Goal: Transaction & Acquisition: Purchase product/service

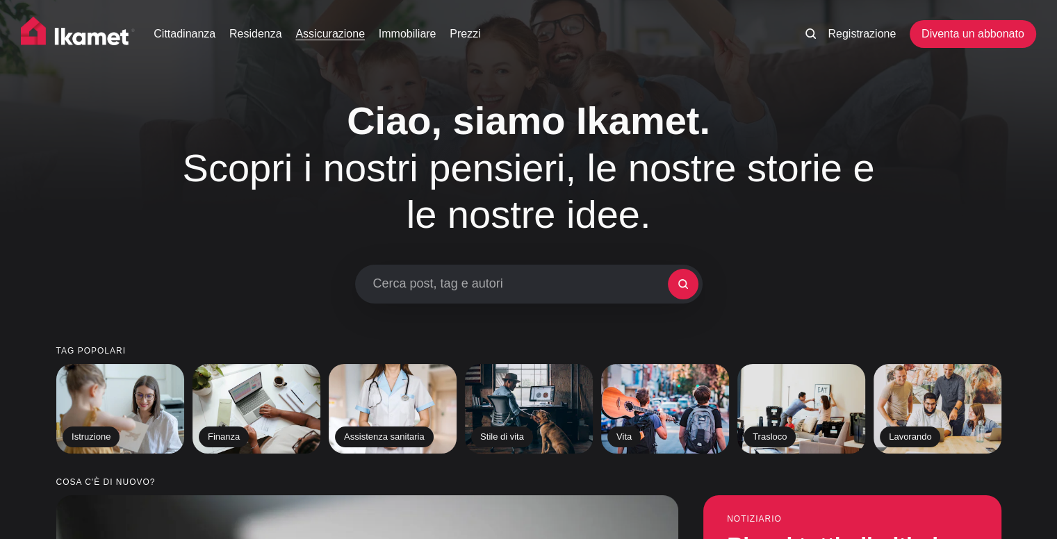
click at [337, 28] on font "Assicurazione" at bounding box center [329, 34] width 69 height 12
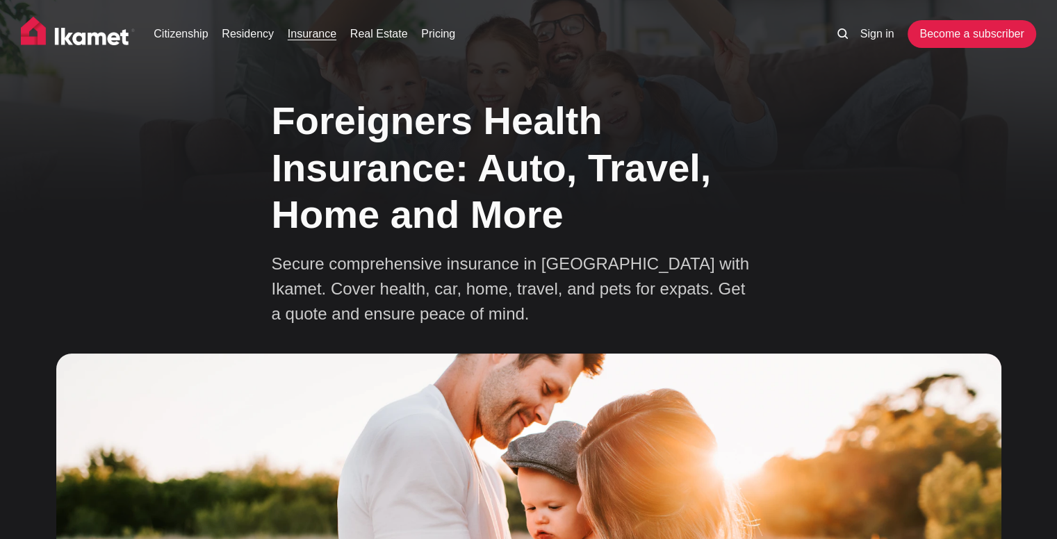
click at [900, 192] on div "Foreigners Health Insurance: Auto, Travel, Home and More Secure comprehensive i…" at bounding box center [528, 492] width 1051 height 810
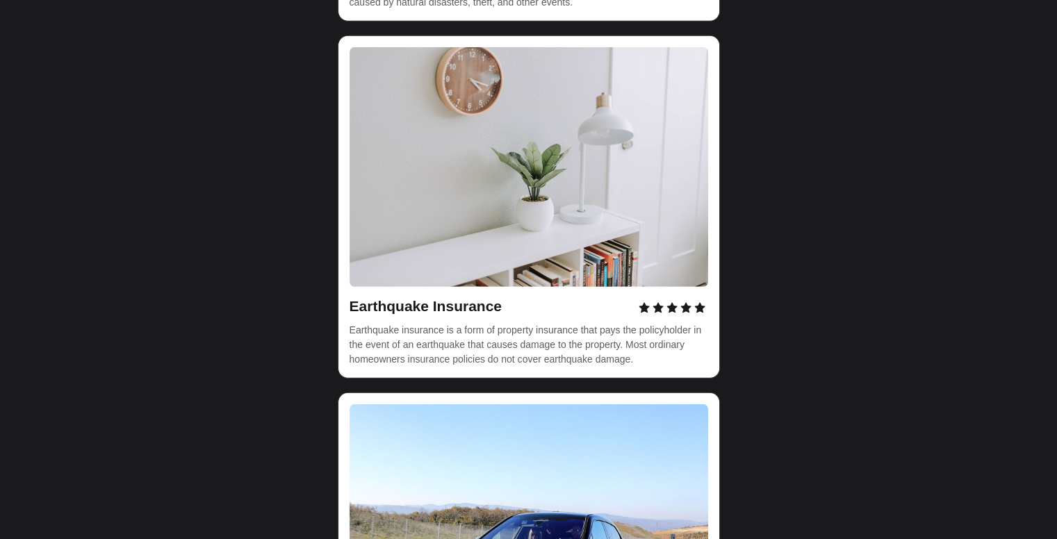
scroll to position [4516, 0]
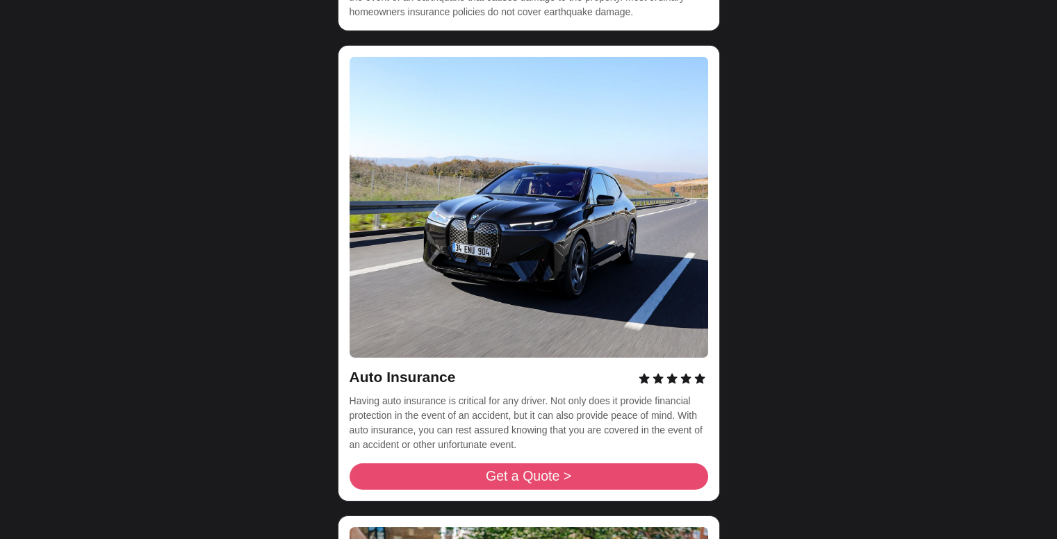
click at [531, 470] on span "Get a Quote >" at bounding box center [528, 477] width 85 height 14
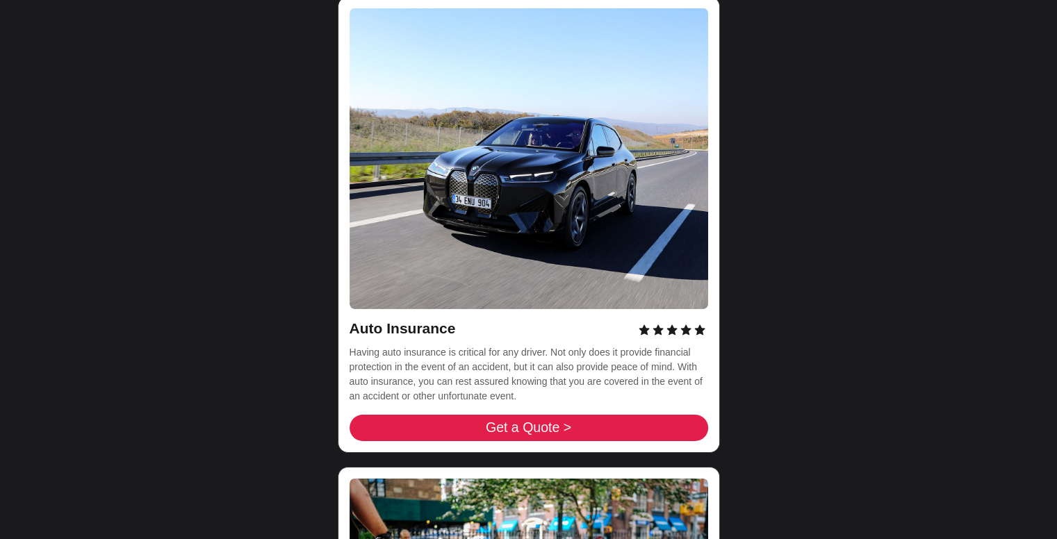
scroll to position [4447, 0]
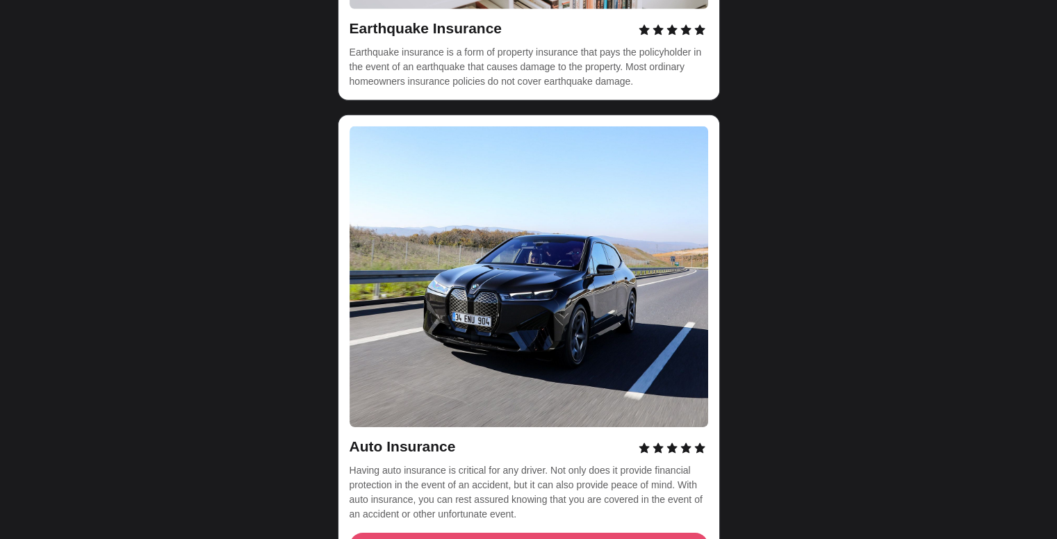
click at [559, 528] on span "Get a Quote >" at bounding box center [528, 546] width 85 height 14
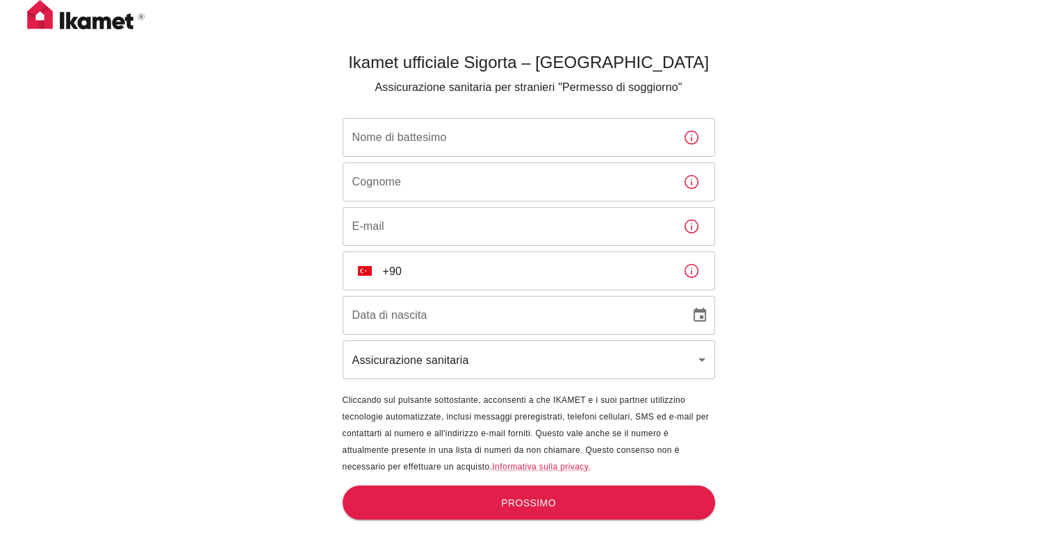
scroll to position [46, 0]
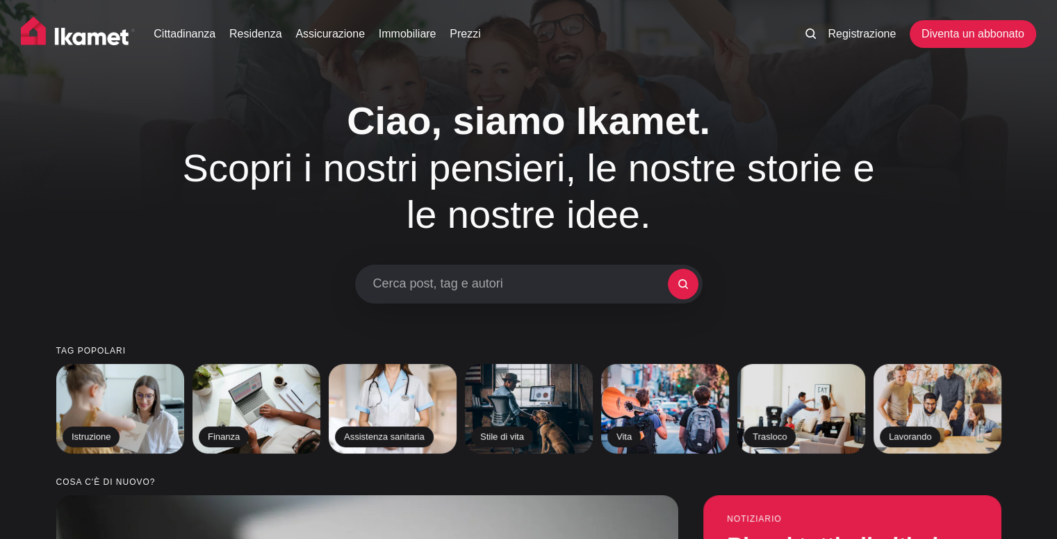
click at [949, 173] on div "Ciao, siamo Ikamet. Scopri i nostri pensieri, le nostre storie e le nostre idee…" at bounding box center [528, 200] width 1051 height 206
click at [318, 34] on font "Assicurazione" at bounding box center [329, 34] width 69 height 12
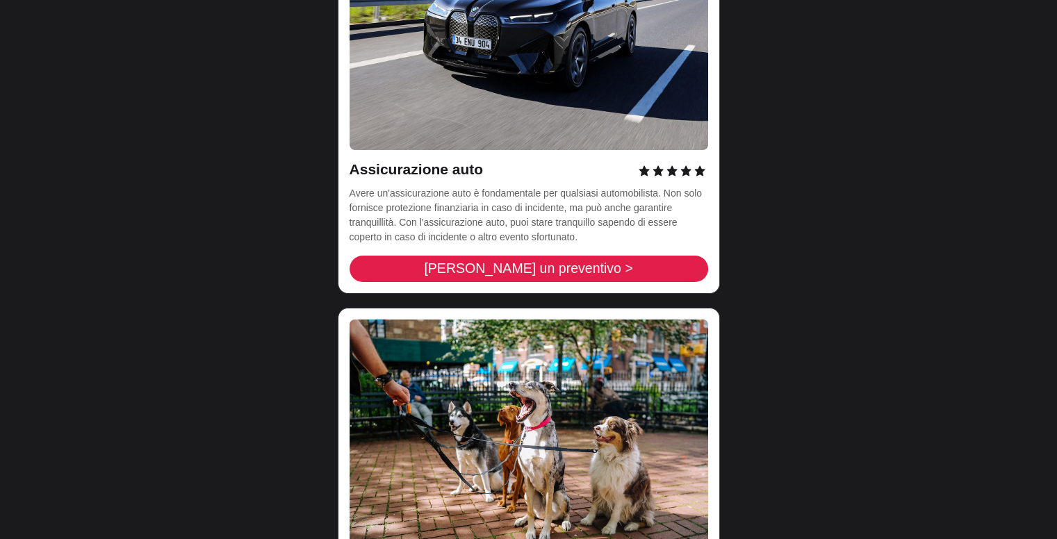
scroll to position [4725, 0]
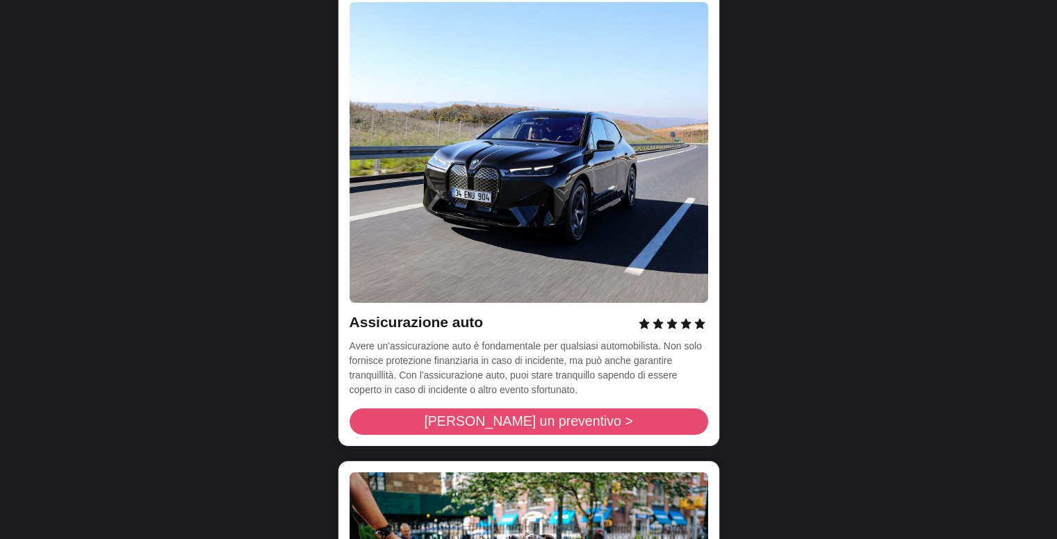
click at [542, 413] on font "Richiedi un preventivo >" at bounding box center [528, 420] width 208 height 15
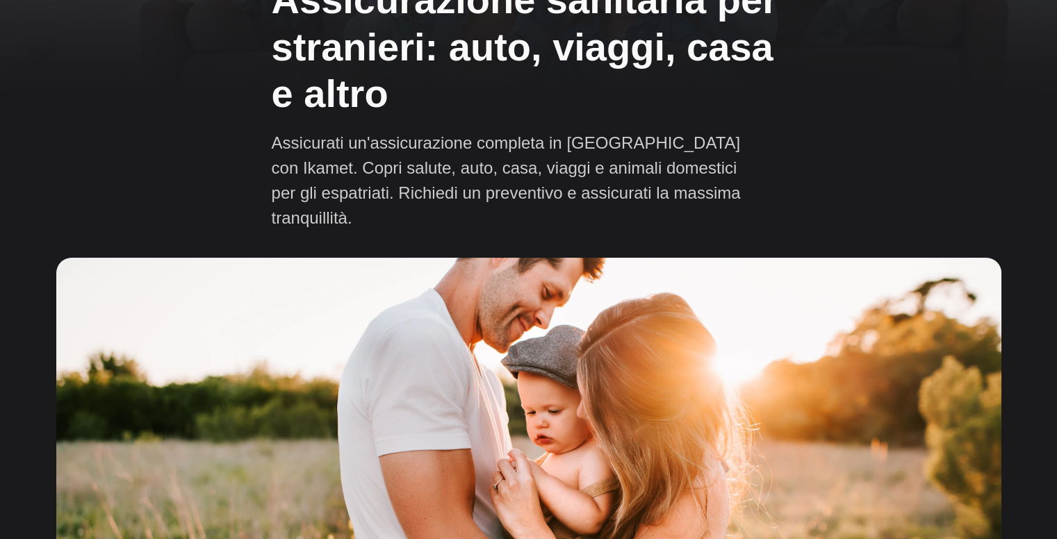
scroll to position [0, 0]
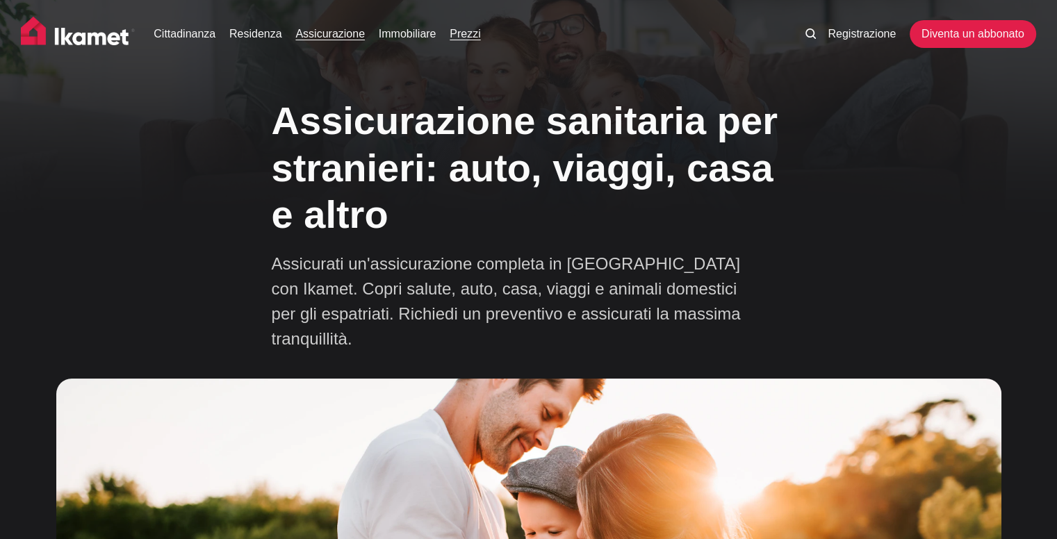
click at [466, 39] on font "Prezzi" at bounding box center [465, 34] width 31 height 12
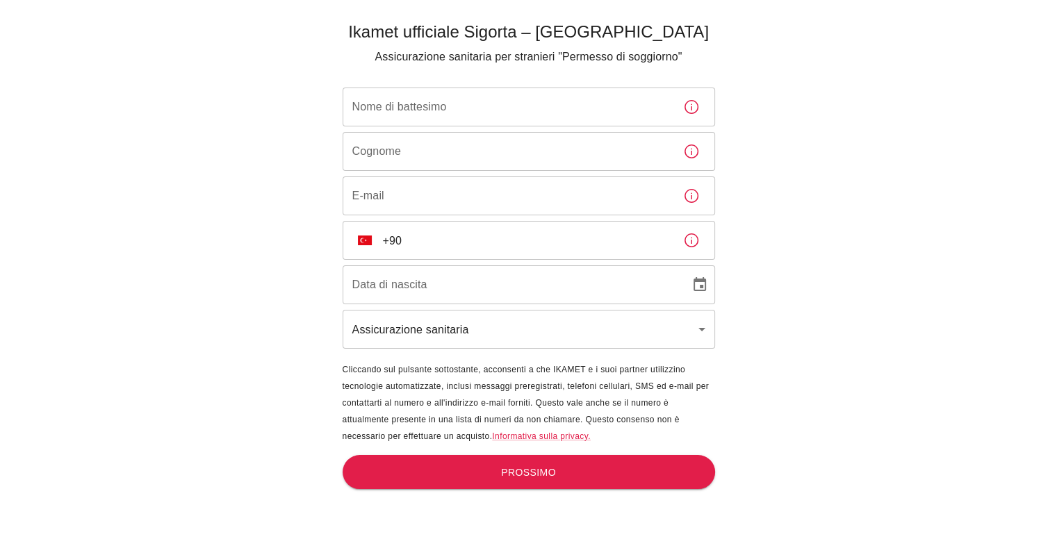
scroll to position [46, 0]
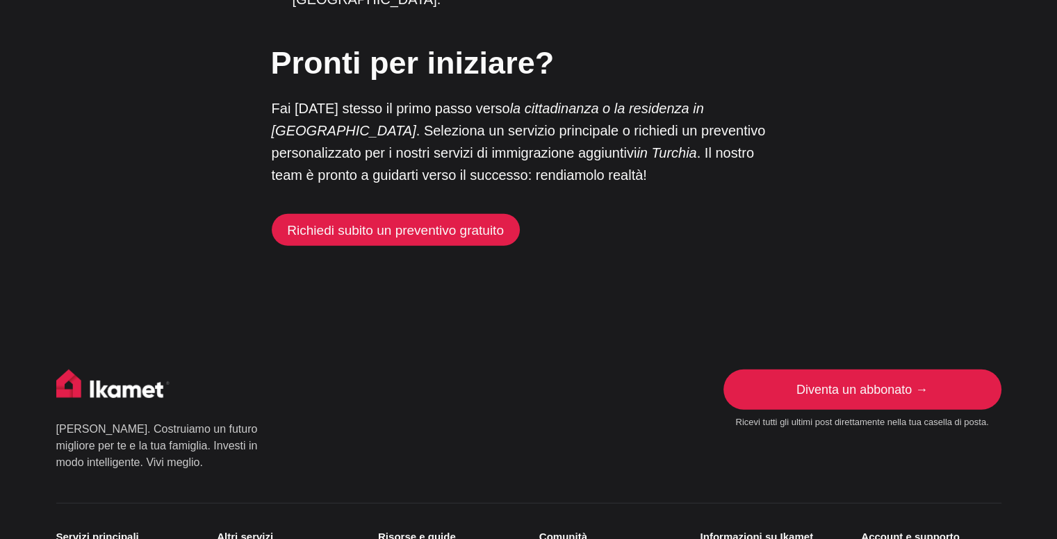
scroll to position [3752, 0]
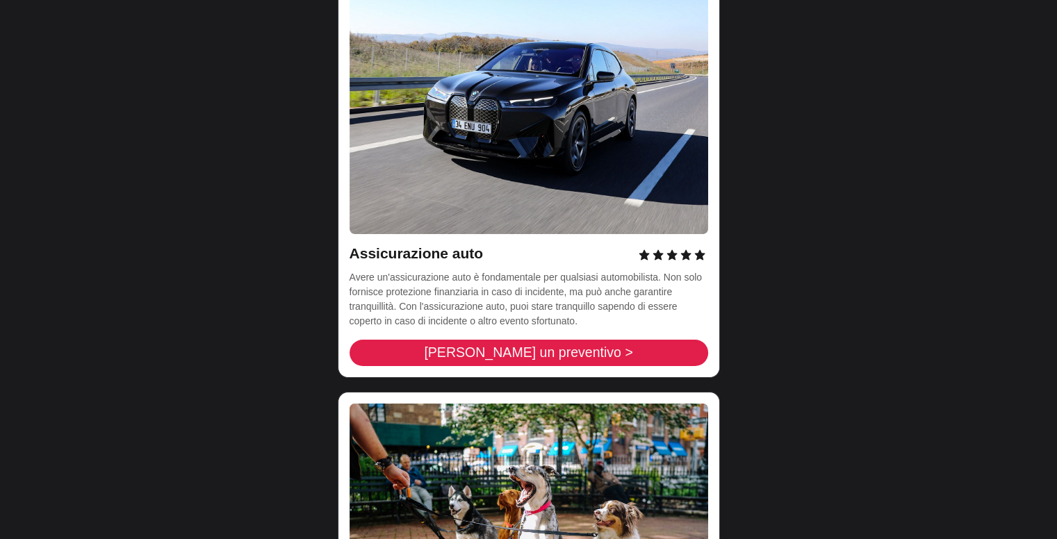
scroll to position [4794, 0]
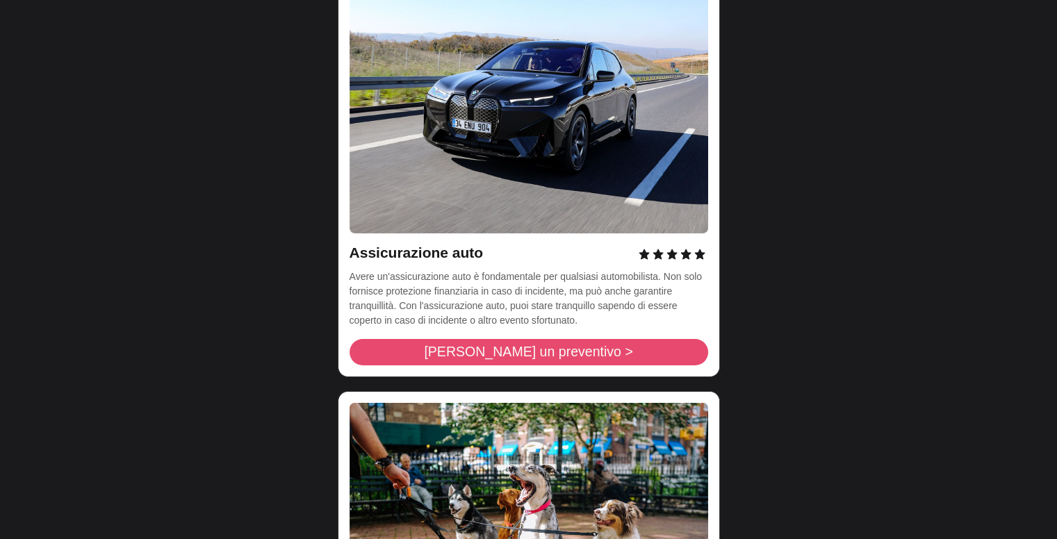
click at [551, 344] on font "Richiedi un preventivo >" at bounding box center [528, 351] width 208 height 15
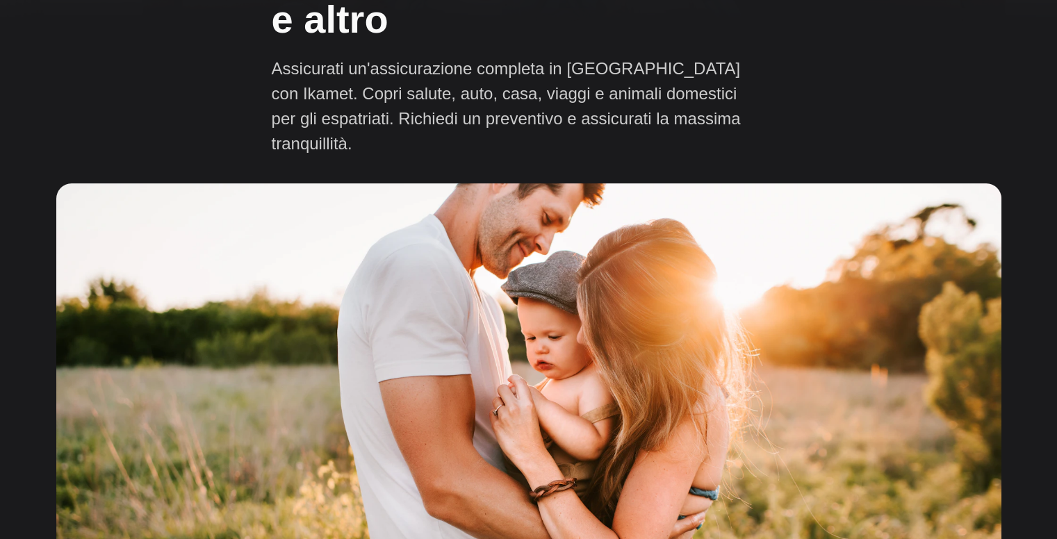
scroll to position [0, 0]
